Goal: Book appointment/travel/reservation

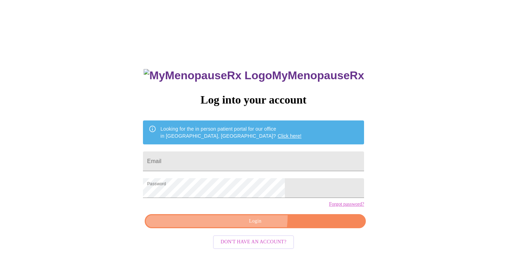
click at [236, 228] on button "Login" at bounding box center [255, 221] width 221 height 14
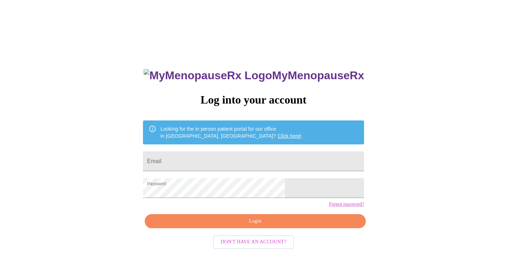
click at [249, 226] on span "Login" at bounding box center [255, 221] width 205 height 9
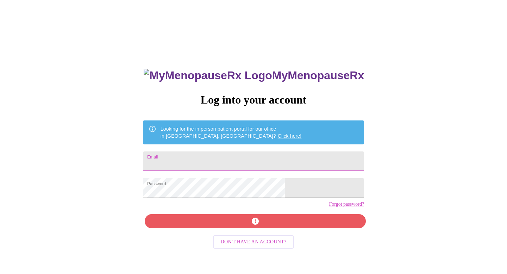
click at [222, 159] on input "Email" at bounding box center [253, 161] width 221 height 20
type input "counsel@elizabethrbacon.com"
click at [239, 231] on div "MyMenopauseRx Log into your account Looking for the in person patient portal fo…" at bounding box center [253, 195] width 235 height 274
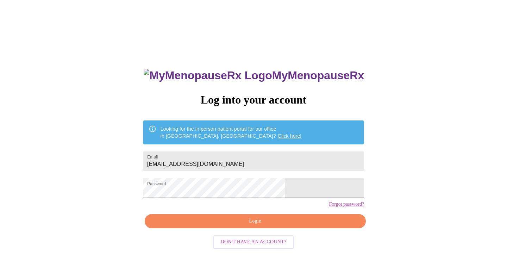
click at [352, 226] on div "MyMenopauseRx Log into your account Looking for the in person patient portal fo…" at bounding box center [254, 167] width 502 height 329
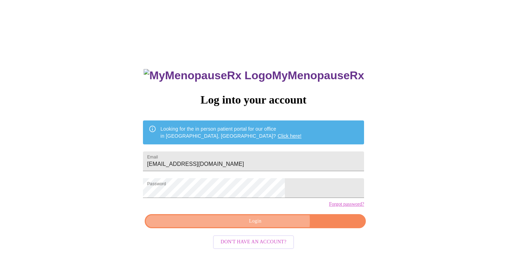
click at [267, 226] on span "Login" at bounding box center [255, 221] width 205 height 9
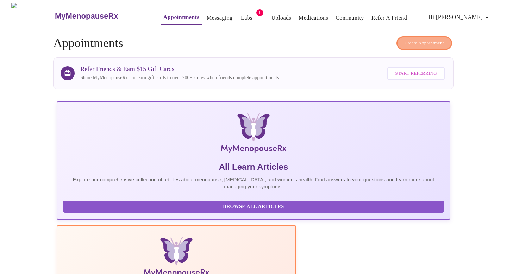
click at [418, 36] on button "Create Appointment" at bounding box center [425, 43] width 56 height 14
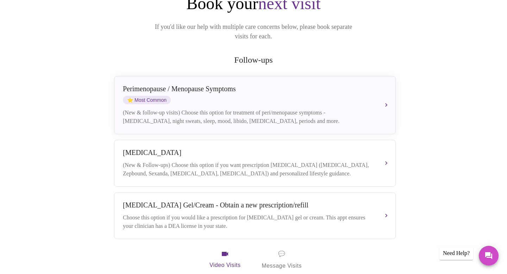
scroll to position [108, 0]
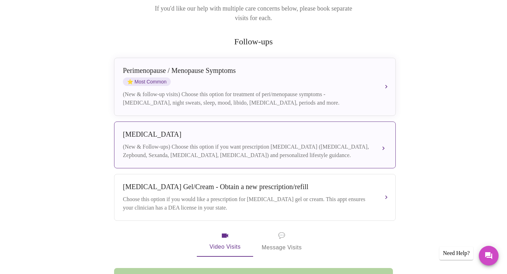
click at [181, 130] on div "Weight Management" at bounding box center [248, 134] width 250 height 8
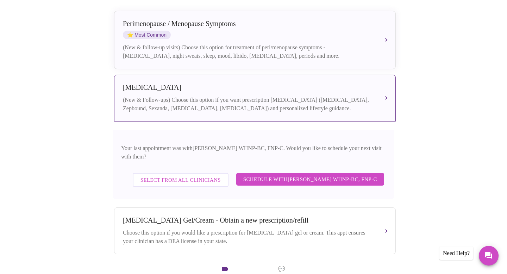
scroll to position [157, 0]
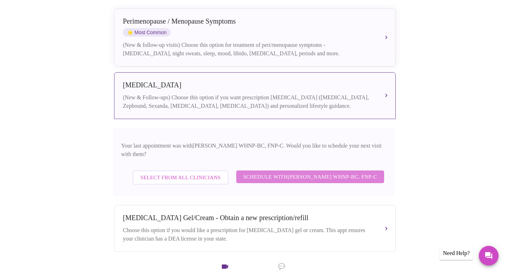
click at [243, 172] on span "Schedule with Jenny Kowalczyk WHNP-BC, FNP-C" at bounding box center [310, 176] width 134 height 9
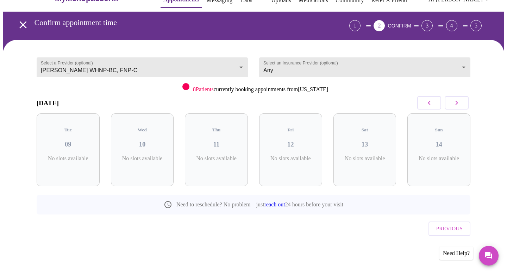
scroll to position [3, 0]
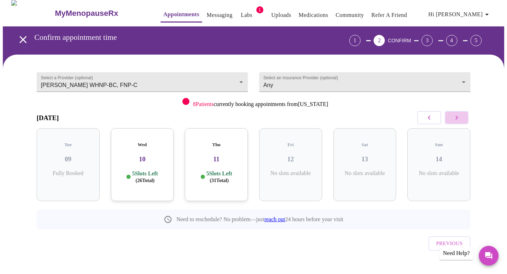
click at [454, 116] on icon "button" at bounding box center [457, 117] width 8 height 8
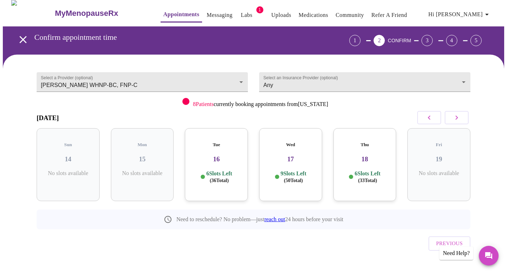
click at [359, 170] on p "6 Slots Left ( 33 Total)" at bounding box center [368, 177] width 26 height 14
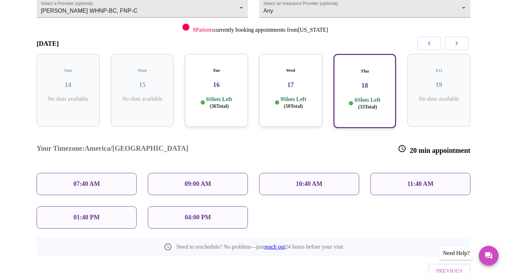
scroll to position [79, 0]
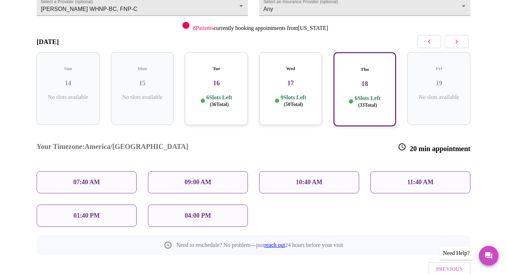
click at [306, 179] on p "10:40 AM" at bounding box center [309, 182] width 27 height 7
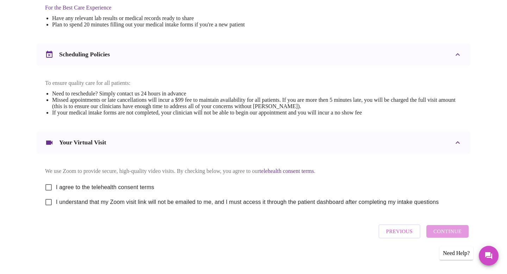
scroll to position [236, 0]
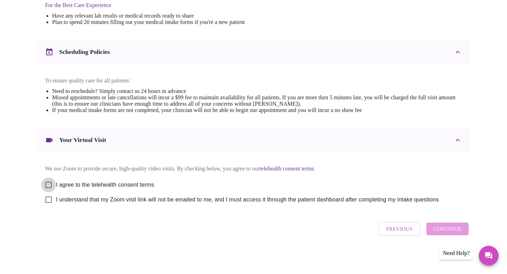
click at [49, 178] on input "I agree to the telehealth consent terms" at bounding box center [48, 185] width 15 height 15
checkbox input "true"
click at [49, 197] on input "I understand that my Zoom visit link will not be emailed to me, and I must acce…" at bounding box center [48, 199] width 15 height 15
checkbox input "true"
click at [440, 232] on span "Continue" at bounding box center [448, 228] width 28 height 9
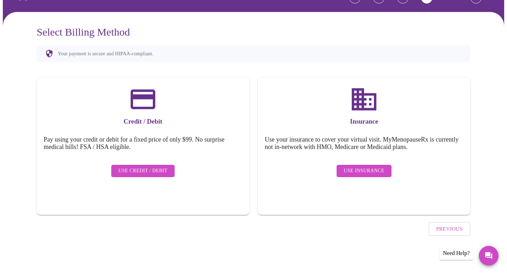
scroll to position [26, 0]
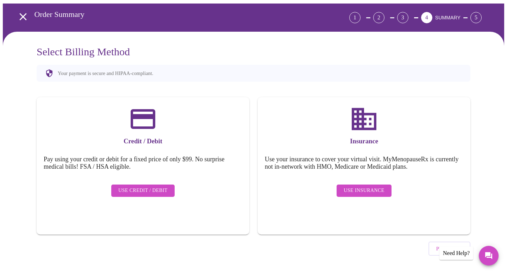
click at [387, 185] on button "Use Insurance" at bounding box center [364, 191] width 55 height 12
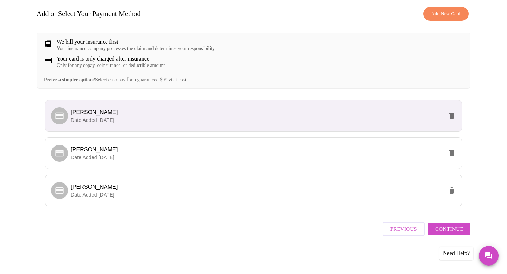
scroll to position [106, 0]
click at [443, 228] on span "Continue" at bounding box center [449, 228] width 28 height 9
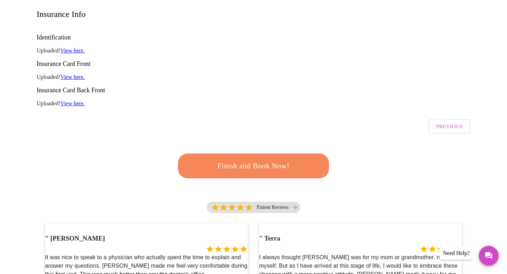
scroll to position [107, 0]
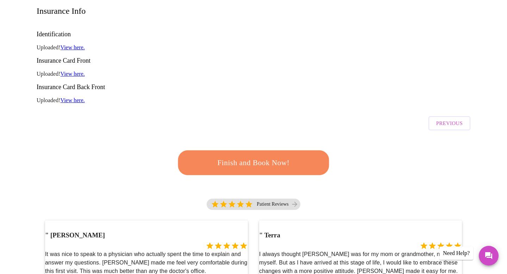
click at [292, 156] on span "Finish and Book Now!" at bounding box center [253, 162] width 130 height 13
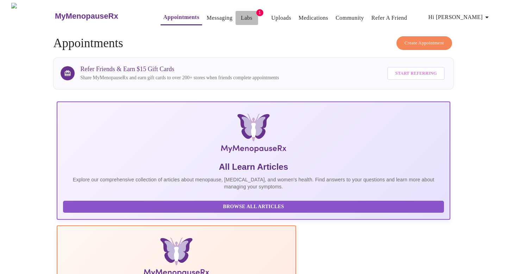
click at [238, 15] on span "Labs" at bounding box center [246, 18] width 17 height 10
click at [256, 9] on span "1" at bounding box center [259, 12] width 7 height 7
click at [241, 15] on link "Labs" at bounding box center [247, 18] width 12 height 10
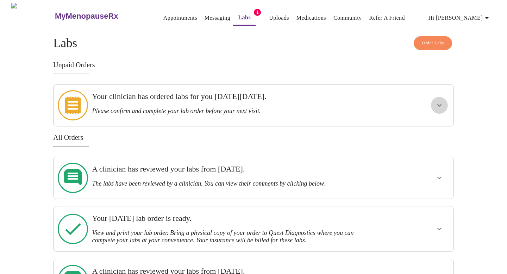
click at [438, 104] on icon "show more" at bounding box center [439, 105] width 4 height 2
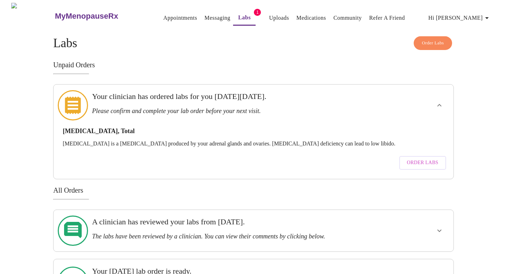
click at [483, 87] on div "MyMenopauseRx Appointments Messaging Labs 1 Uploads Medications Community Refer…" at bounding box center [254, 277] width 502 height 548
click at [322, 138] on div "Testosterone, Total Testosterone is a sex hormone produced by your adrenal glan…" at bounding box center [253, 146] width 389 height 53
click at [486, 14] on icon "button" at bounding box center [487, 18] width 8 height 8
click at [467, 53] on li "Log out" at bounding box center [474, 53] width 32 height 13
